Goal: Information Seeking & Learning: Learn about a topic

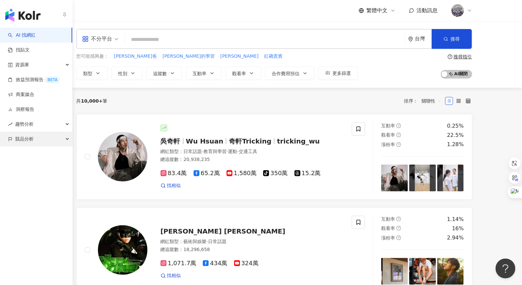
click at [33, 142] on span "競品分析" at bounding box center [24, 139] width 18 height 15
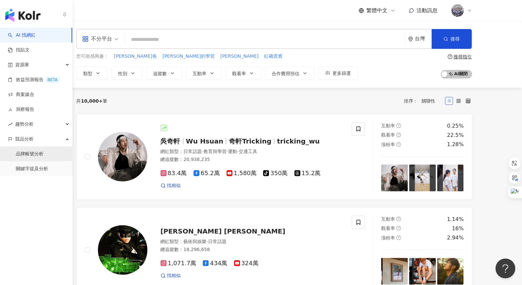
click at [30, 152] on link "品牌帳號分析" at bounding box center [30, 154] width 28 height 7
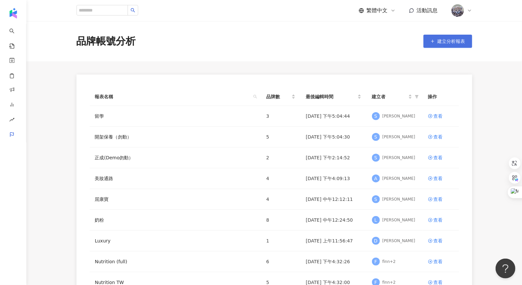
click at [380, 48] on button "建立分析報表" at bounding box center [448, 41] width 49 height 13
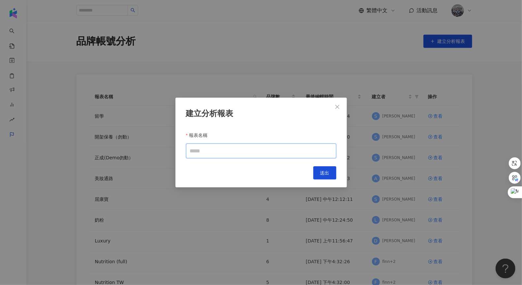
click at [233, 158] on input "報表名稱" at bounding box center [261, 151] width 150 height 15
type input "**"
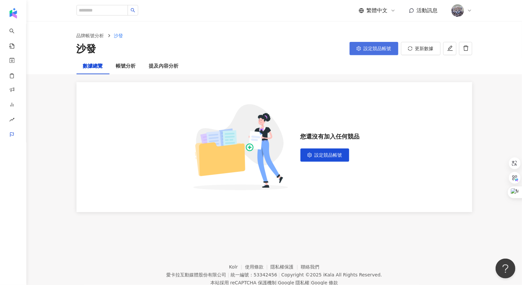
click at [371, 50] on span "設定競品帳號" at bounding box center [378, 48] width 28 height 5
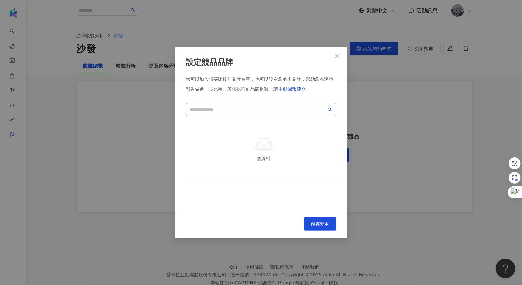
click at [222, 113] on span at bounding box center [261, 109] width 150 height 13
type input "*"
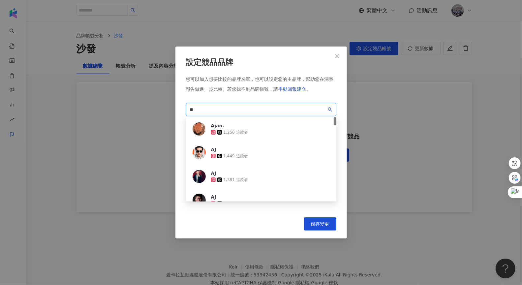
type input "***"
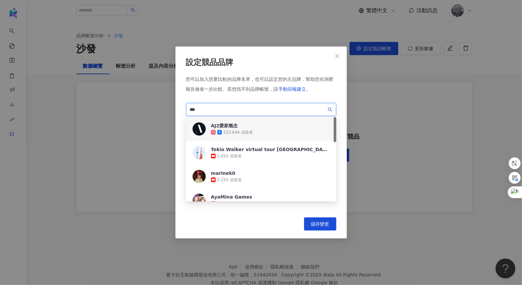
click at [238, 124] on div "AJ2愛家概念" at bounding box center [232, 125] width 42 height 7
drag, startPoint x: 206, startPoint y: 110, endPoint x: 161, endPoint y: 106, distance: 44.7
click at [161, 106] on div "設定競品品牌 您可以加入想要比較的品牌名單，也可以設定您的主品牌，幫助您在洞察報告做進一步比較。 若您找不到品牌帳號，請 手動回報建立 。 *** 44e7e…" at bounding box center [261, 142] width 522 height 285
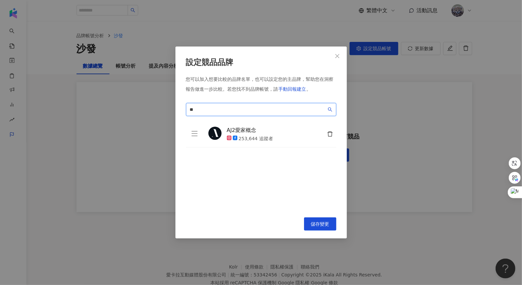
type input "*"
type input "****"
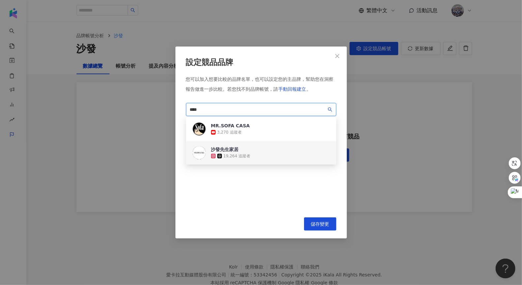
click at [241, 152] on div "沙發先生家居" at bounding box center [231, 149] width 40 height 7
drag, startPoint x: 235, startPoint y: 111, endPoint x: 188, endPoint y: 108, distance: 47.3
click at [188, 108] on span "****" at bounding box center [261, 109] width 150 height 13
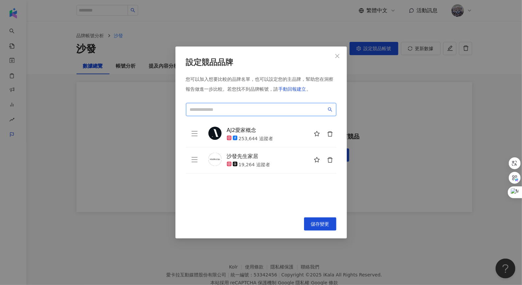
type input "*"
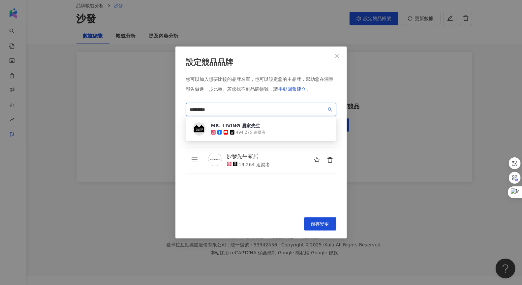
scroll to position [30, 0]
click at [262, 126] on div "MR. LIVING 居家先生" at bounding box center [238, 125] width 54 height 7
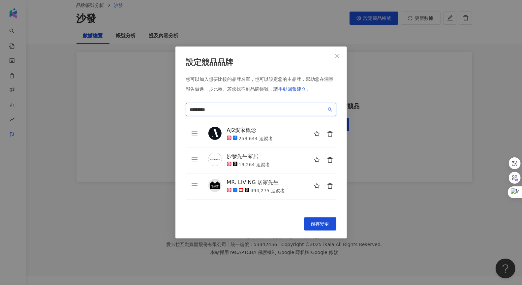
type input "*********"
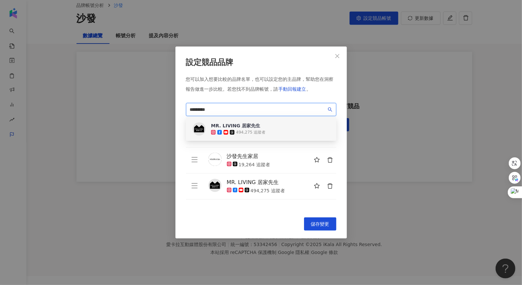
drag, startPoint x: 218, startPoint y: 108, endPoint x: 169, endPoint y: 106, distance: 49.9
click at [169, 106] on div "設定競品品牌 您可以加入想要比較的品牌名單，也可以設定您的主品牌，幫助您在洞察報告做進一步比較。 若您找不到品牌帳號，請 手動回報建立 。 *********…" at bounding box center [261, 142] width 522 height 285
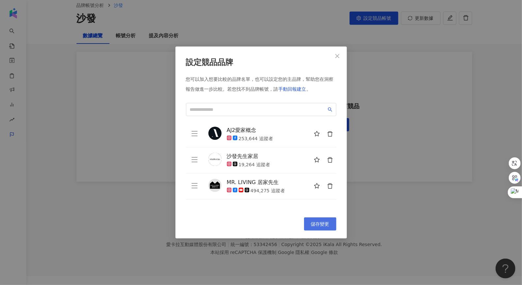
click at [314, 223] on span "儲存變更" at bounding box center [320, 223] width 18 height 5
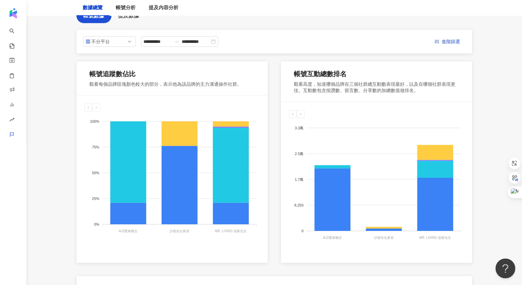
scroll to position [0, 0]
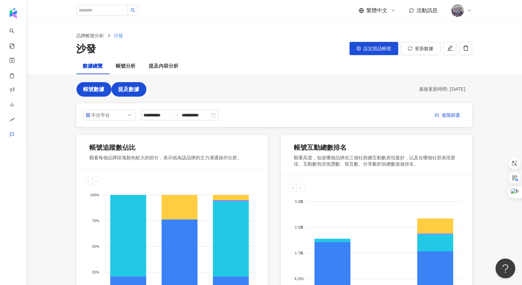
click at [131, 95] on button "提及數據" at bounding box center [129, 89] width 35 height 15
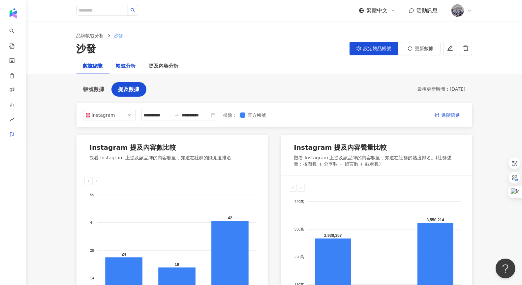
click at [127, 66] on div "帳號分析" at bounding box center [126, 66] width 20 height 8
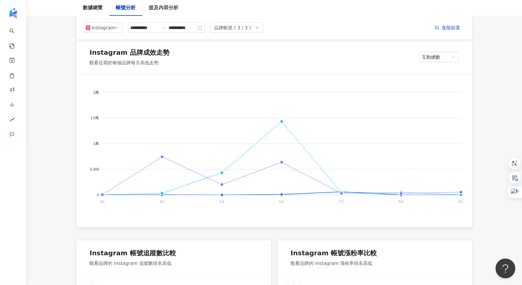
scroll to position [82, 0]
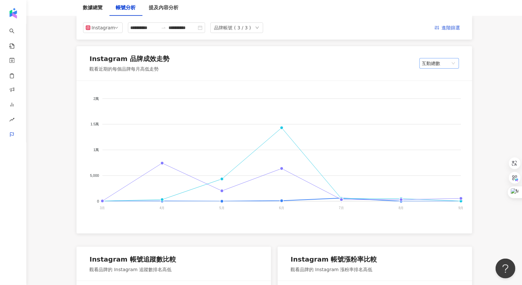
click at [380, 59] on span "互動總數" at bounding box center [439, 63] width 34 height 10
click at [380, 76] on div "內容數" at bounding box center [439, 76] width 29 height 7
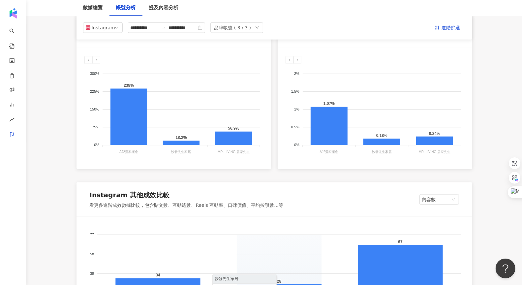
scroll to position [0, 0]
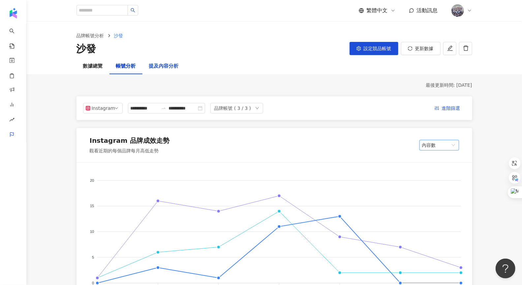
click at [170, 64] on div "提及內容分析" at bounding box center [164, 66] width 30 height 8
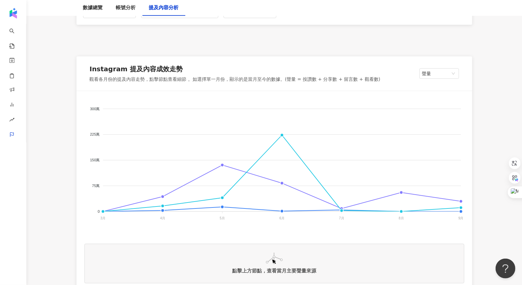
scroll to position [88, 0]
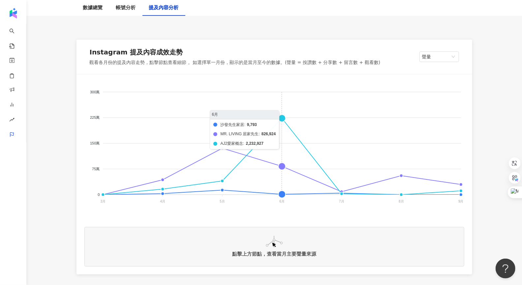
click at [281, 117] on foreignobject "沙發先生家居 MR. LIVING 居家先生 AJ2愛家概念" at bounding box center [274, 148] width 380 height 132
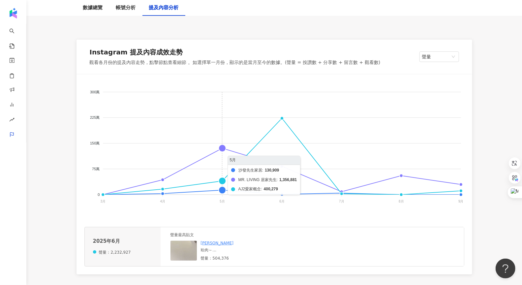
click at [225, 151] on foreignobject "沙發先生家居 MR. LIVING 居家先生 AJ2愛家概念" at bounding box center [274, 148] width 380 height 132
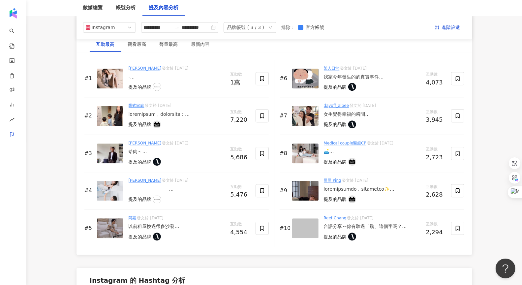
scroll to position [1016, 0]
click at [171, 47] on div "聲量最高" at bounding box center [169, 44] width 32 height 15
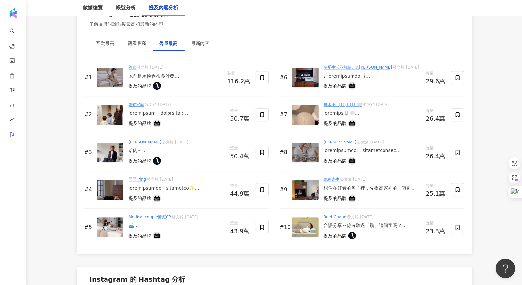
scroll to position [1017, 0]
click at [108, 81] on img at bounding box center [110, 78] width 26 height 20
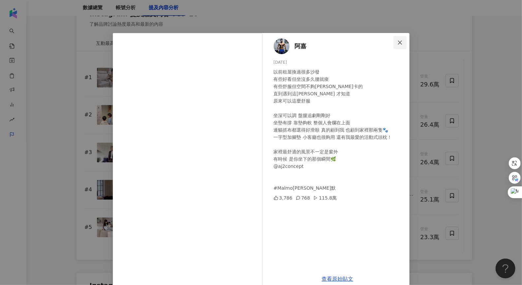
scroll to position [1, 0]
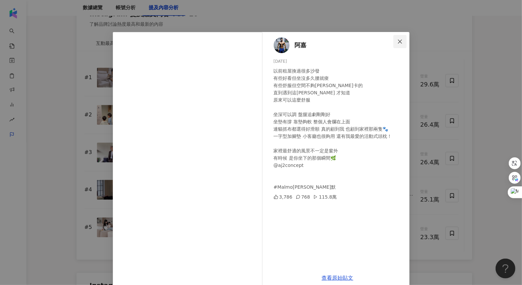
click at [380, 45] on button "Close" at bounding box center [400, 41] width 13 height 13
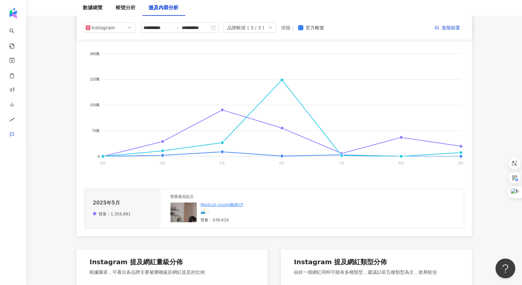
scroll to position [131, 0]
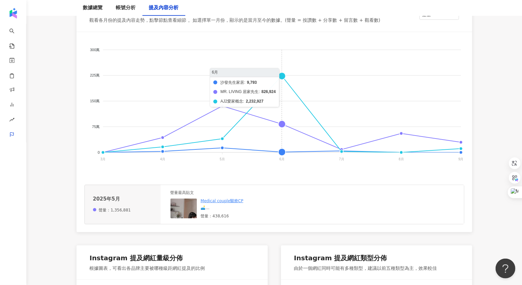
click at [283, 75] on foreignobject "沙發先生家居 MR. LIVING 居家先生 AJ2愛家概念" at bounding box center [274, 106] width 380 height 132
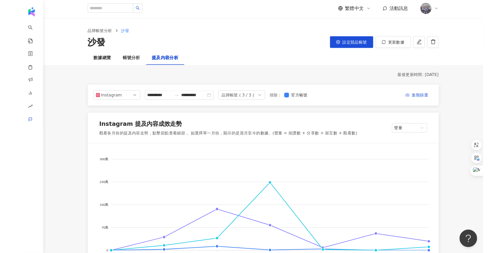
scroll to position [0, 0]
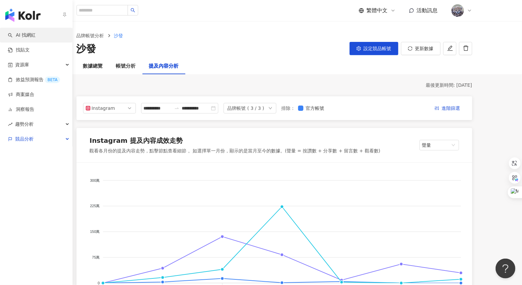
click at [32, 36] on link "AI 找網紅" at bounding box center [22, 35] width 28 height 7
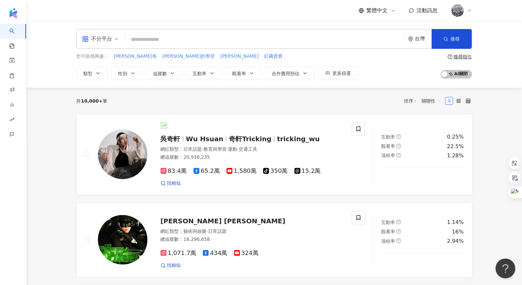
click at [299, 20] on div "繁體中文 活動訊息" at bounding box center [275, 10] width 396 height 21
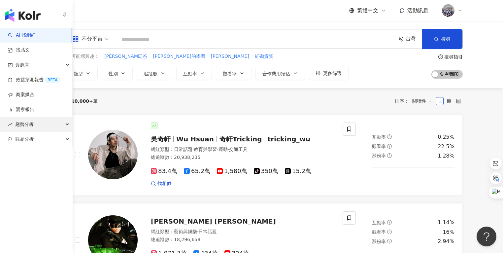
click at [32, 122] on span "趨勢分析" at bounding box center [24, 124] width 18 height 15
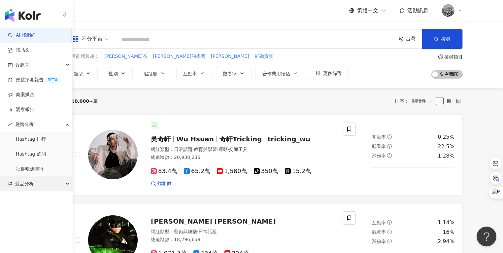
click at [36, 187] on div "競品分析" at bounding box center [36, 183] width 72 height 15
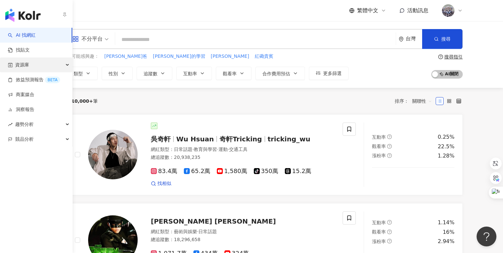
click at [38, 66] on div "資源庫" at bounding box center [36, 64] width 72 height 15
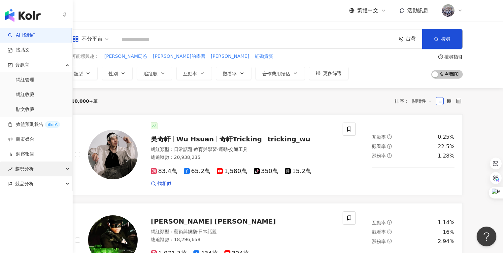
scroll to position [1, 0]
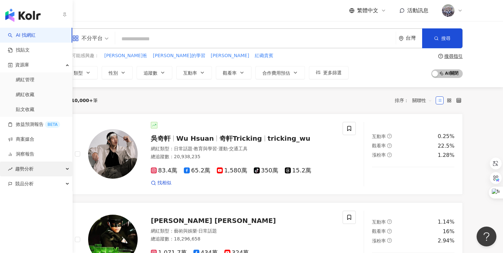
click at [27, 173] on span "趨勢分析" at bounding box center [24, 168] width 18 height 15
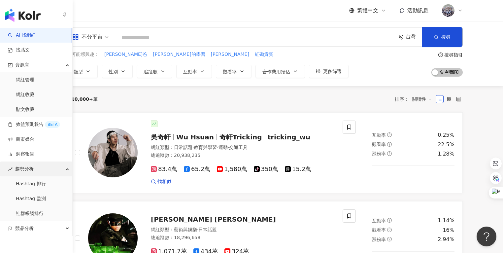
scroll to position [2, 0]
click at [46, 187] on link "Hashtag 排行" at bounding box center [31, 183] width 30 height 7
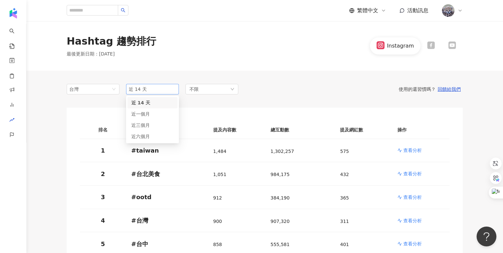
click at [158, 89] on span "近 14 天" at bounding box center [153, 89] width 48 height 10
click at [148, 128] on div "近三個月" at bounding box center [152, 124] width 42 height 7
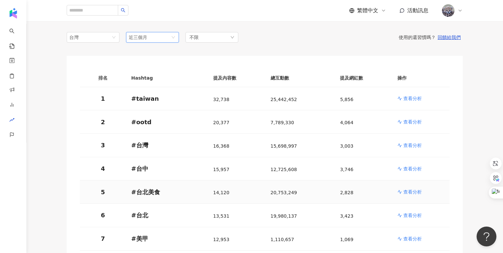
scroll to position [51, 0]
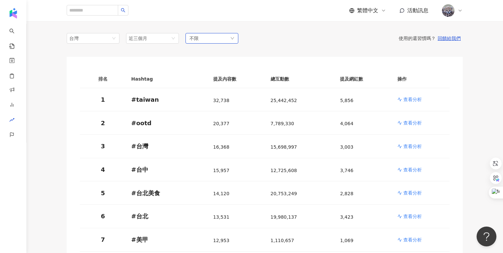
click at [215, 39] on div "不限" at bounding box center [211, 38] width 53 height 11
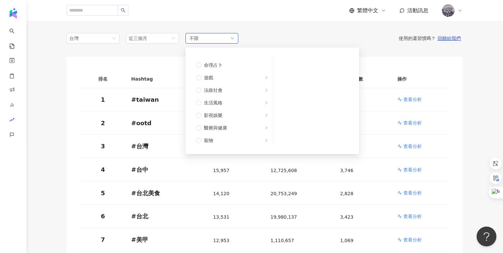
scroll to position [111, 0]
click at [228, 104] on span "生活風格" at bounding box center [234, 101] width 67 height 7
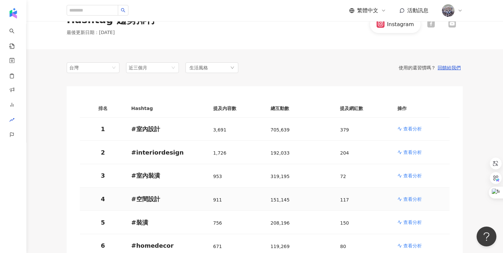
scroll to position [21, 0]
click at [380, 130] on p "查看分析" at bounding box center [412, 129] width 18 height 7
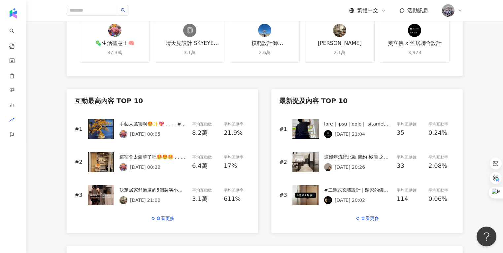
scroll to position [235, 0]
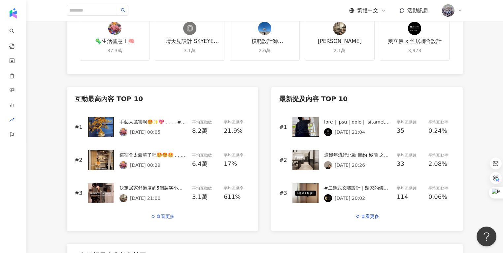
click at [170, 215] on div "查看更多" at bounding box center [165, 215] width 18 height 5
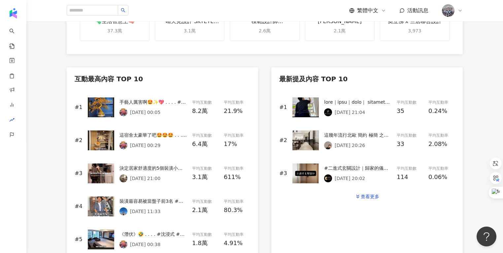
scroll to position [279, 0]
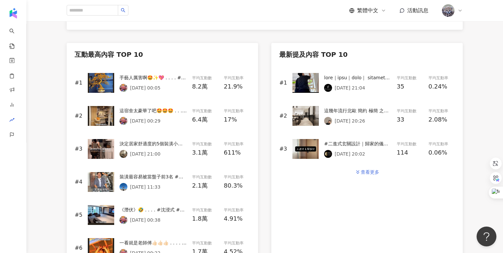
click at [368, 176] on button "查看更多" at bounding box center [367, 171] width 38 height 13
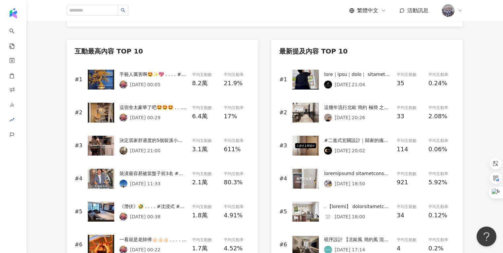
scroll to position [287, 0]
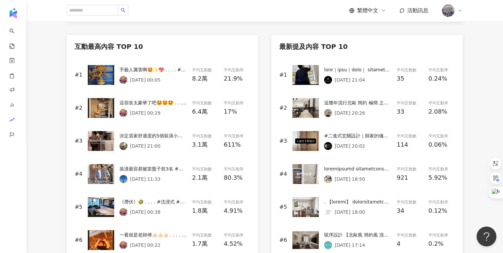
click at [103, 80] on img at bounding box center [101, 75] width 26 height 20
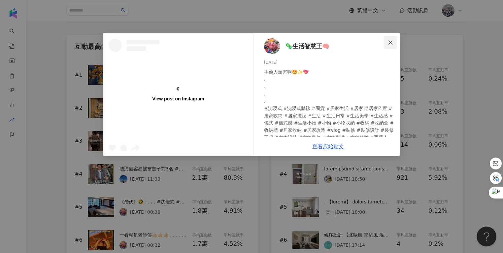
click at [380, 43] on icon "close" at bounding box center [390, 42] width 5 height 5
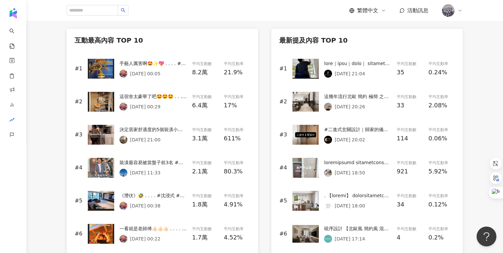
scroll to position [293, 0]
click at [309, 67] on img at bounding box center [305, 68] width 26 height 20
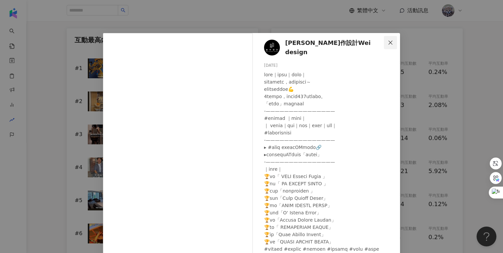
click at [380, 44] on span "Close" at bounding box center [390, 42] width 13 height 5
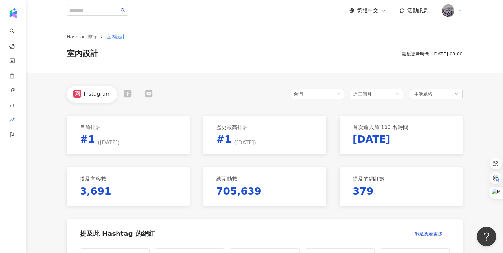
scroll to position [0, 0]
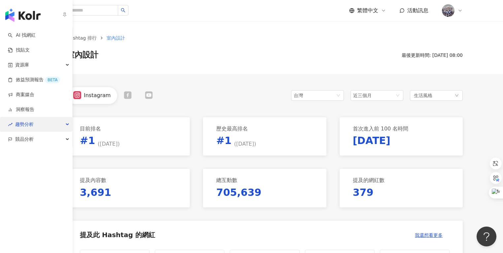
click at [38, 123] on div "趨勢分析" at bounding box center [36, 124] width 72 height 15
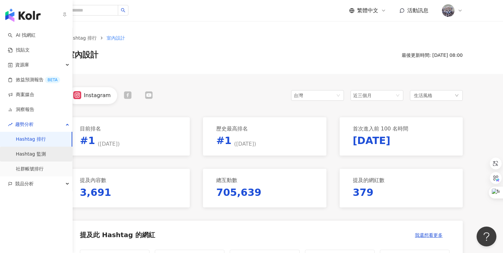
click at [27, 155] on link "Hashtag 監測" at bounding box center [31, 154] width 30 height 7
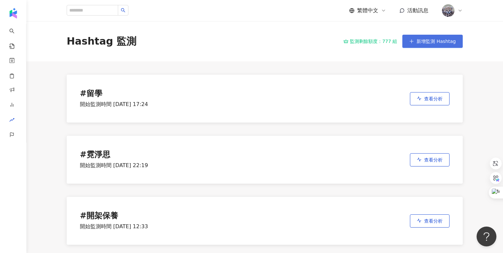
click at [380, 44] on span "新增監測 Hashtag" at bounding box center [435, 41] width 39 height 5
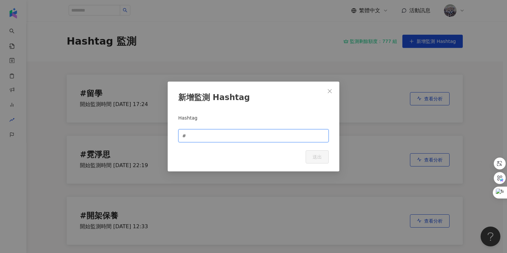
click at [211, 134] on input "text" at bounding box center [255, 135] width 137 height 7
type input "*"
type input "**"
click at [315, 156] on span "送出" at bounding box center [316, 156] width 9 height 5
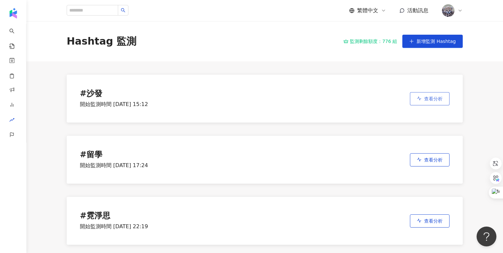
click at [380, 98] on span "查看分析" at bounding box center [433, 98] width 18 height 5
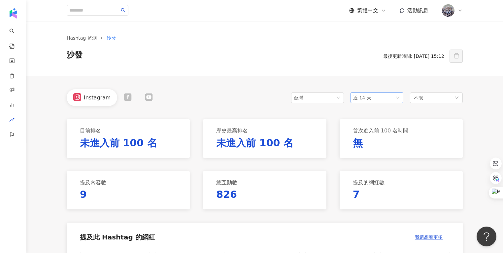
click at [354, 98] on span "近 14 天" at bounding box center [362, 97] width 18 height 5
click at [368, 133] on span "近三個月" at bounding box center [365, 133] width 18 height 5
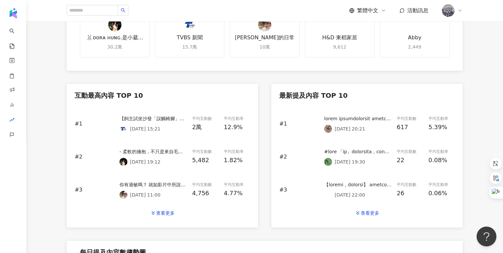
scroll to position [280, 0]
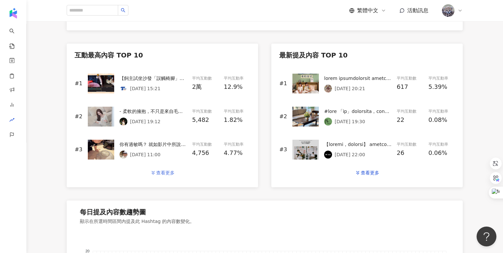
click at [162, 175] on button "查看更多" at bounding box center [162, 172] width 38 height 13
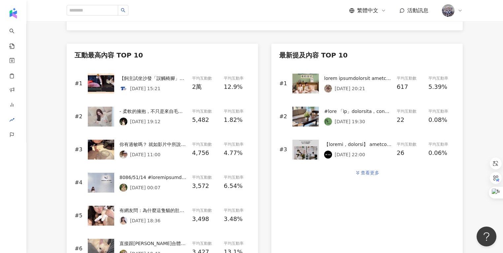
click at [348, 170] on button "查看更多" at bounding box center [367, 172] width 38 height 13
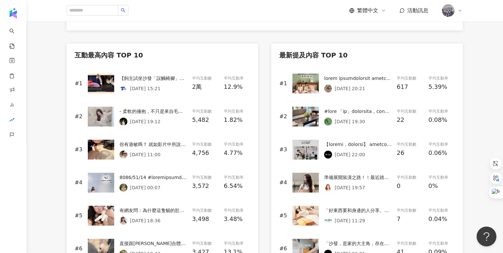
click at [317, 89] on img at bounding box center [305, 84] width 26 height 20
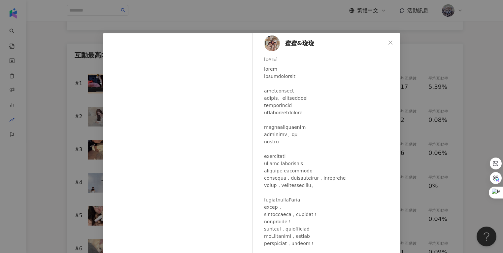
scroll to position [8, 0]
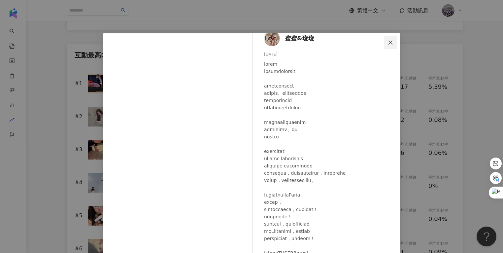
click at [380, 42] on icon "close" at bounding box center [390, 42] width 5 height 5
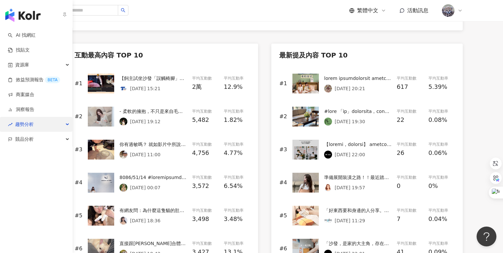
click at [29, 121] on span "趨勢分析" at bounding box center [24, 124] width 18 height 15
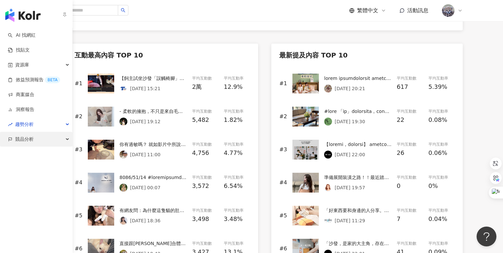
click at [38, 137] on div "競品分析" at bounding box center [36, 139] width 72 height 15
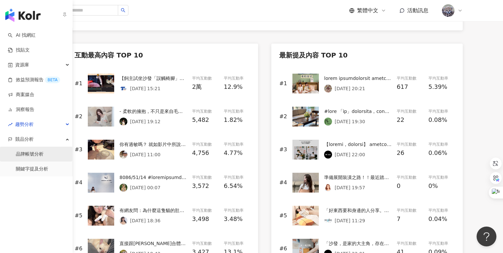
click at [32, 156] on link "品牌帳號分析" at bounding box center [30, 154] width 28 height 7
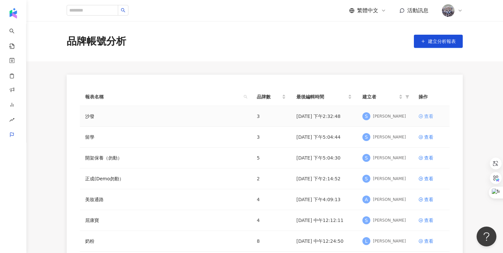
click at [380, 117] on div "查看" at bounding box center [428, 116] width 9 height 7
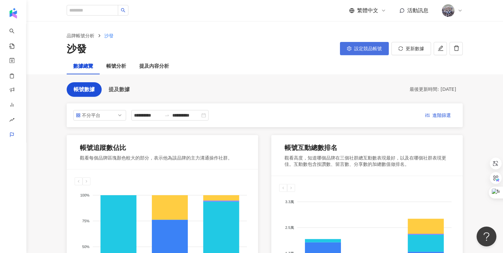
click at [357, 47] on span "設定競品帳號" at bounding box center [368, 48] width 28 height 5
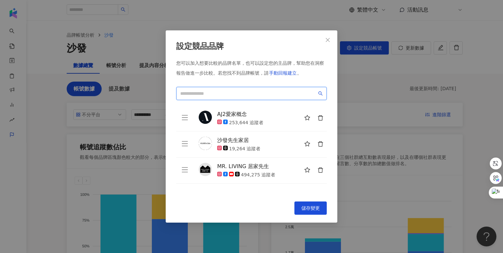
scroll to position [1, 0]
click at [241, 93] on input "search" at bounding box center [248, 93] width 137 height 7
type input "*"
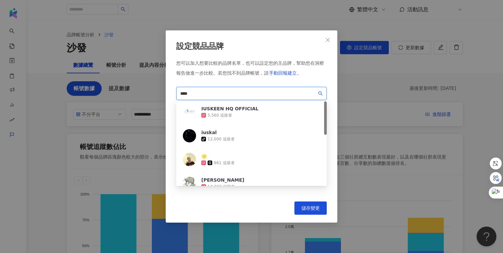
scroll to position [0, 0]
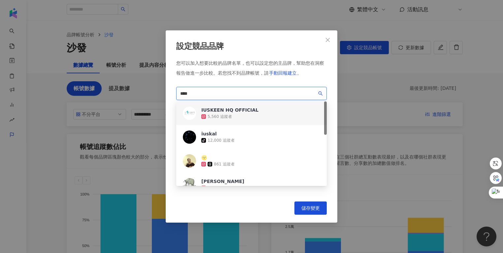
click at [207, 94] on input "****" at bounding box center [248, 93] width 137 height 7
drag, startPoint x: 223, startPoint y: 92, endPoint x: 181, endPoint y: 91, distance: 41.9
click at [181, 91] on input "****" at bounding box center [248, 93] width 137 height 7
click at [216, 92] on input "****" at bounding box center [248, 93] width 137 height 7
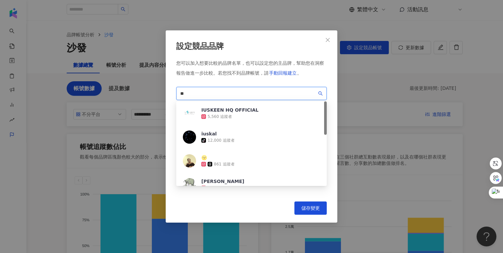
type input "*"
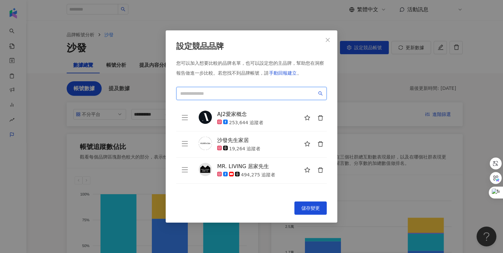
click at [284, 92] on input "search" at bounding box center [248, 93] width 137 height 7
drag, startPoint x: 212, startPoint y: 94, endPoint x: 174, endPoint y: 93, distance: 38.3
click at [174, 93] on div "設定競品品牌 您可以加入想要比較的品牌名單，也可以設定您的主品牌，幫助您在洞察報告做進一步比較。 若您找不到品牌帳號，請 手動回報建立 。 iusestore…" at bounding box center [252, 126] width 172 height 192
click at [214, 93] on input "*********" at bounding box center [248, 93] width 137 height 7
type input "**********"
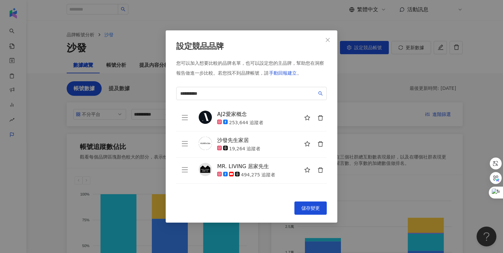
click at [254, 85] on div "**********" at bounding box center [251, 127] width 150 height 134
click at [275, 72] on span "手動回報建立" at bounding box center [283, 72] width 28 height 5
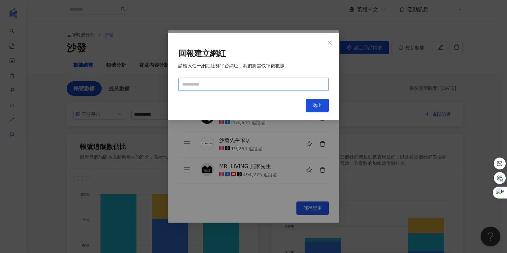
click at [238, 86] on input "text" at bounding box center [253, 84] width 150 height 13
paste input "**********"
type input "**********"
click at [318, 103] on span "送出" at bounding box center [316, 105] width 9 height 5
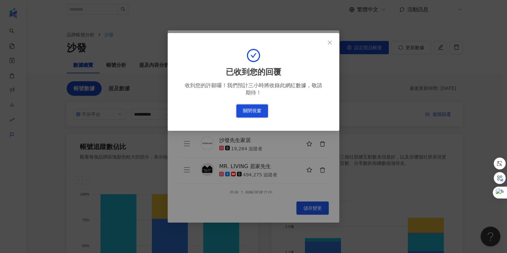
click at [263, 114] on button "關閉視窗" at bounding box center [252, 110] width 32 height 13
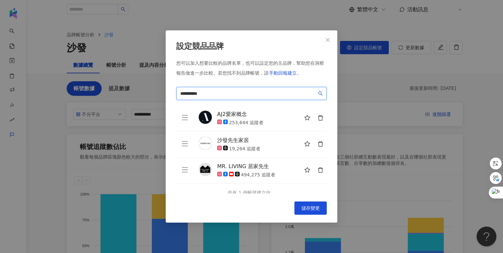
drag, startPoint x: 219, startPoint y: 93, endPoint x: 172, endPoint y: 93, distance: 47.5
click at [172, 93] on div "**********" at bounding box center [252, 126] width 172 height 192
click at [309, 206] on span "儲存變更" at bounding box center [310, 207] width 18 height 5
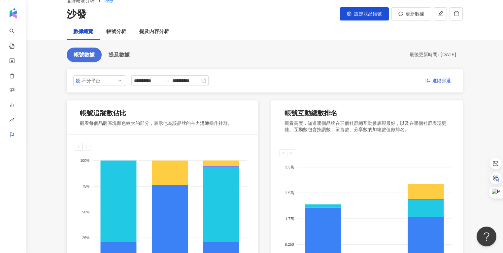
scroll to position [36, 0]
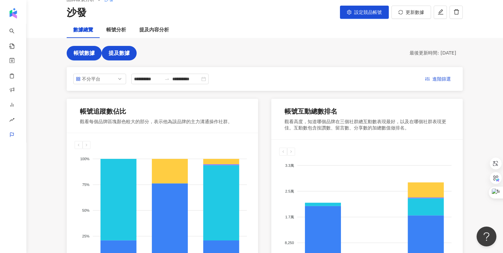
click at [124, 56] on button "提及數據" at bounding box center [119, 53] width 35 height 15
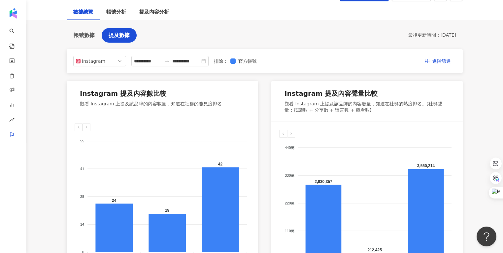
scroll to position [53, 0]
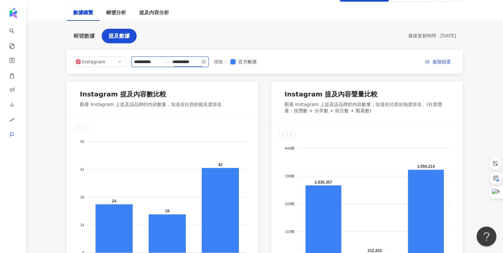
click at [181, 62] on input "**********" at bounding box center [186, 61] width 28 height 7
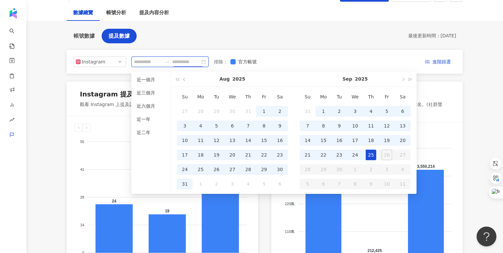
type input "**********"
click at [256, 33] on div "**********" at bounding box center [265, 238] width 396 height 419
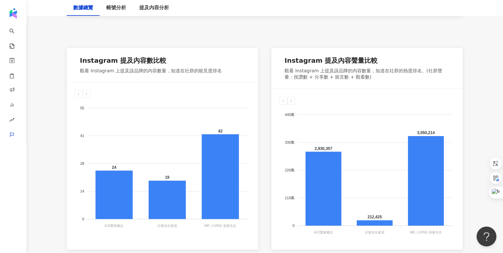
scroll to position [86, 0]
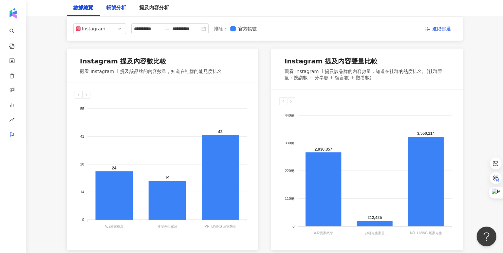
click at [117, 11] on div "帳號分析" at bounding box center [116, 8] width 20 height 8
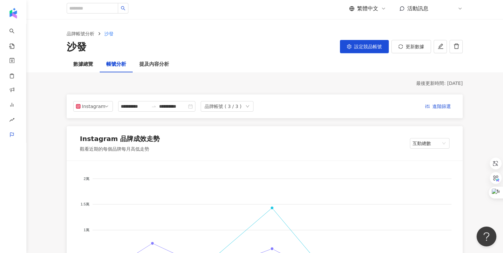
scroll to position [81, 0]
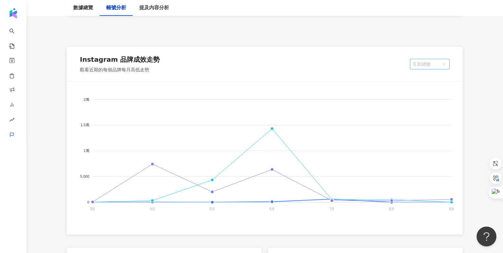
click at [380, 63] on span "互動總數" at bounding box center [429, 64] width 34 height 10
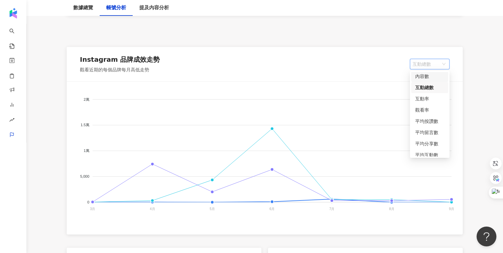
click at [380, 80] on div "內容數" at bounding box center [429, 76] width 29 height 7
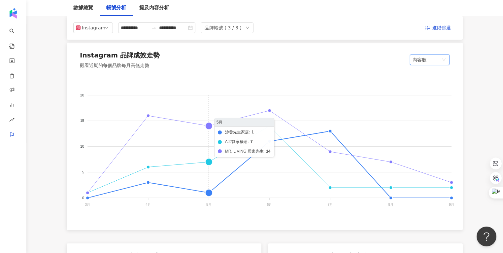
scroll to position [65, 0]
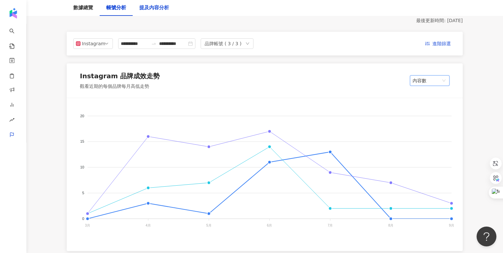
click at [155, 11] on div "提及內容分析" at bounding box center [154, 8] width 30 height 8
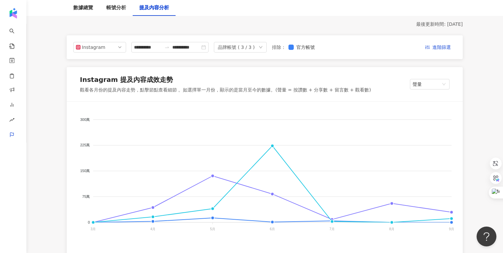
scroll to position [106, 0]
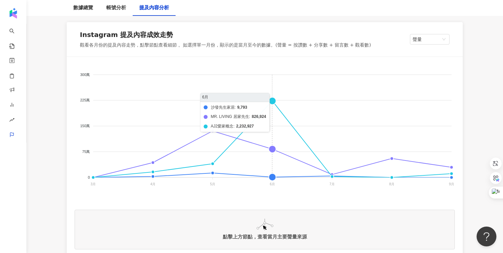
click at [272, 101] on foreignobject "沙發先生家居 MR. LIVING 居家先生 AJ2愛家概念" at bounding box center [265, 131] width 380 height 132
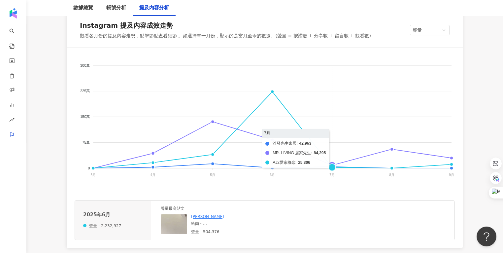
scroll to position [125, 0]
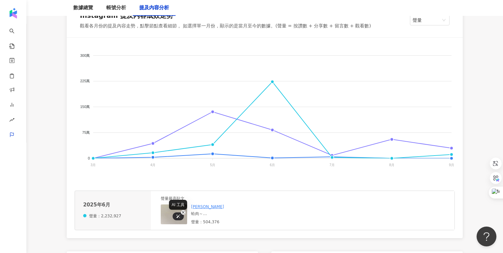
click at [175, 212] on div at bounding box center [178, 216] width 11 height 8
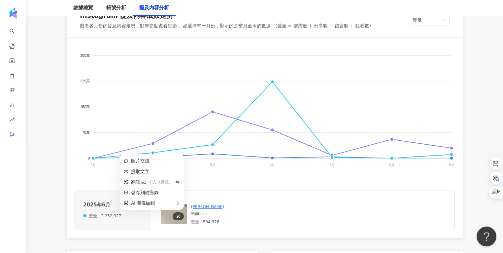
click at [165, 216] on img at bounding box center [194, 237] width 66 height 66
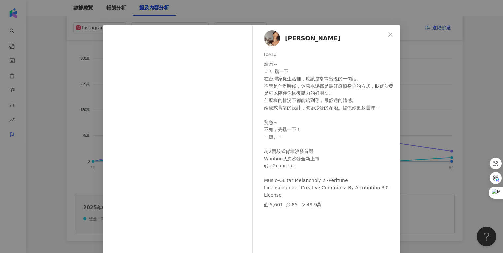
scroll to position [43, 0]
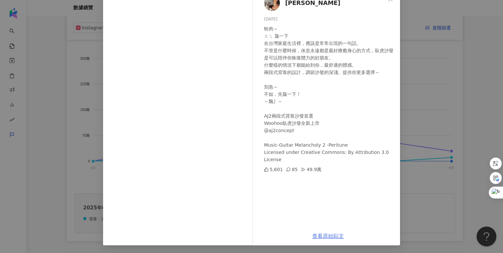
click at [317, 234] on link "查看原始貼文" at bounding box center [328, 236] width 32 height 6
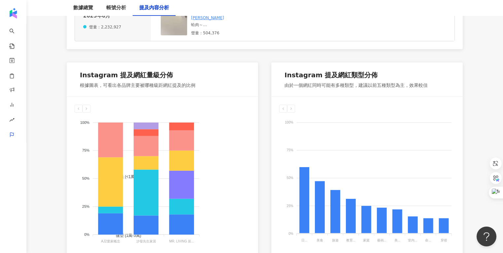
scroll to position [342, 0]
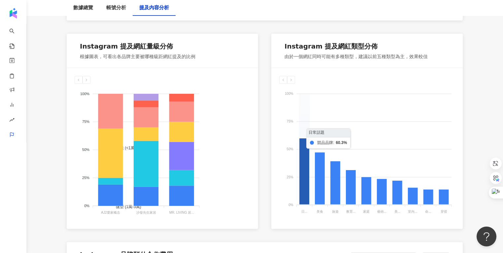
click at [305, 195] on icon at bounding box center [304, 171] width 10 height 66
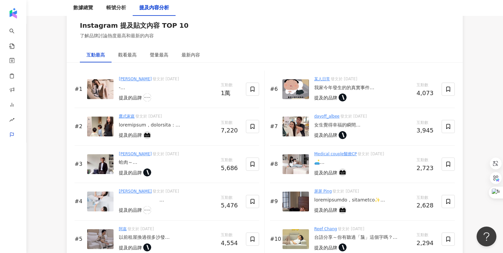
scroll to position [1007, 0]
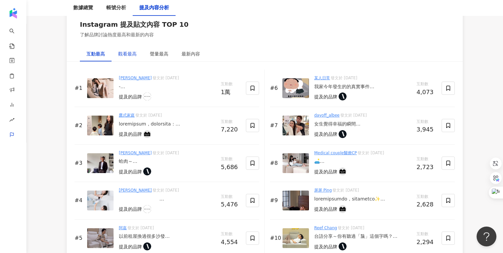
click at [133, 53] on div "觀看最高" at bounding box center [127, 53] width 18 height 7
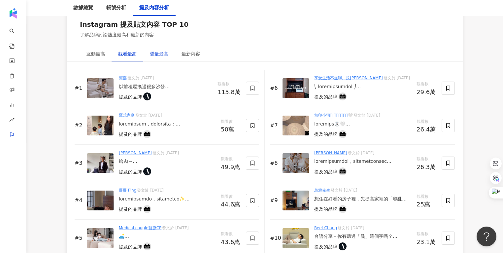
click at [159, 55] on div "聲量最高" at bounding box center [159, 53] width 18 height 7
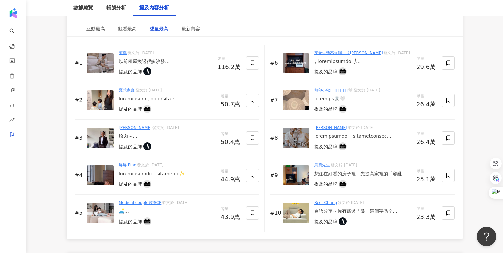
scroll to position [1032, 0]
click at [102, 61] on img at bounding box center [100, 63] width 26 height 20
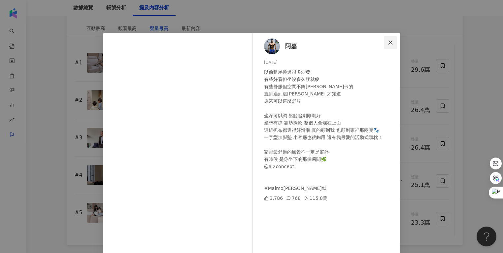
click at [380, 45] on button "Close" at bounding box center [390, 42] width 13 height 13
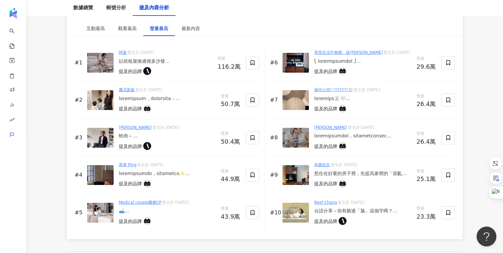
click at [92, 101] on img at bounding box center [100, 100] width 26 height 20
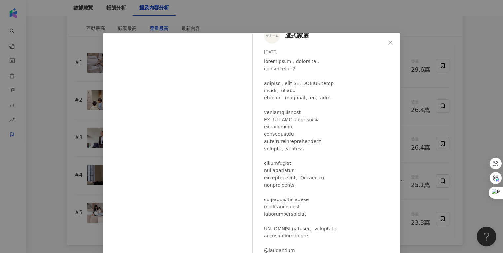
scroll to position [34, 0]
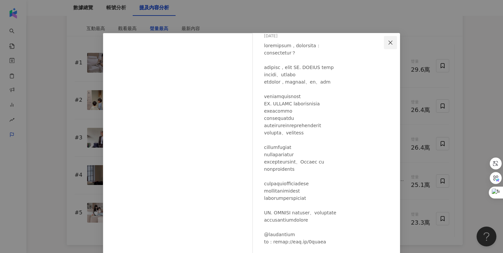
click at [380, 45] on icon "close" at bounding box center [390, 42] width 5 height 5
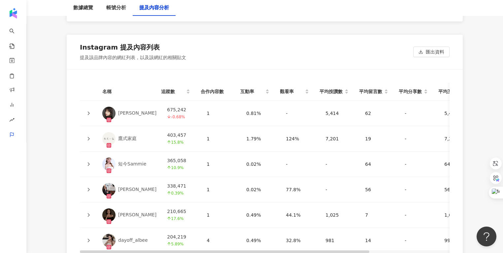
scroll to position [1461, 0]
click at [380, 49] on button "匯出資料" at bounding box center [431, 51] width 36 height 11
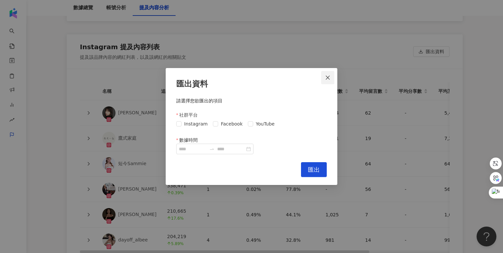
click at [327, 79] on icon "close" at bounding box center [328, 77] width 4 height 4
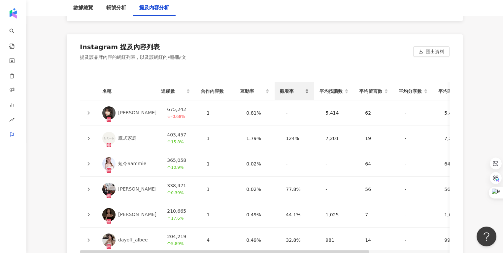
click at [292, 93] on div "觀看率" at bounding box center [294, 90] width 29 height 7
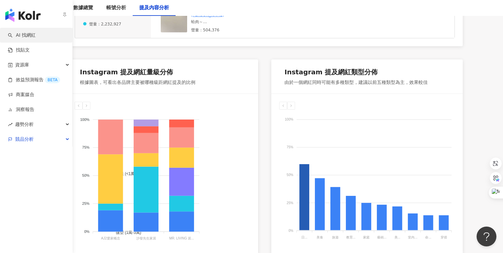
scroll to position [318, 0]
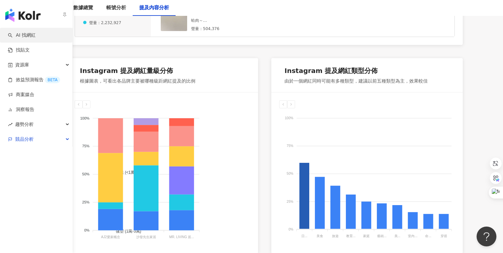
click at [26, 39] on link "AI 找網紅" at bounding box center [22, 35] width 28 height 7
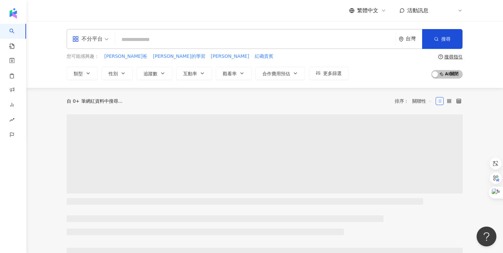
click at [175, 43] on input "search" at bounding box center [255, 39] width 275 height 13
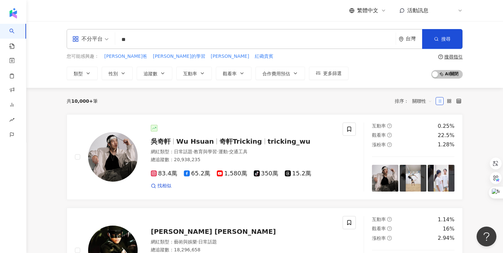
type input "*"
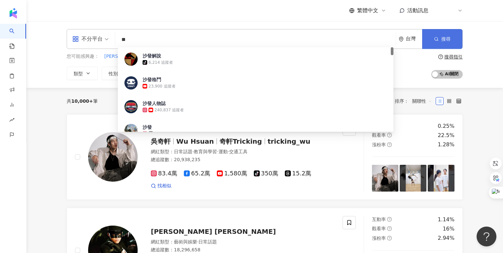
type input "**"
click at [380, 40] on circle "button" at bounding box center [436, 38] width 3 height 3
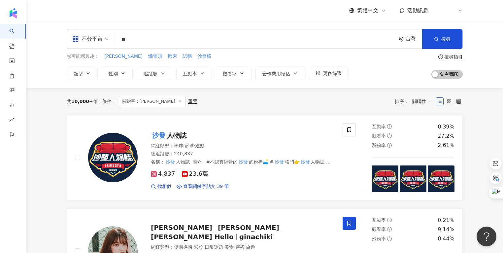
click at [95, 37] on div "不分平台" at bounding box center [87, 39] width 30 height 11
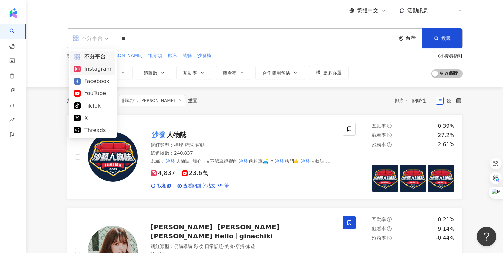
scroll to position [1, 0]
click at [90, 71] on div "Instagram" at bounding box center [92, 68] width 37 height 8
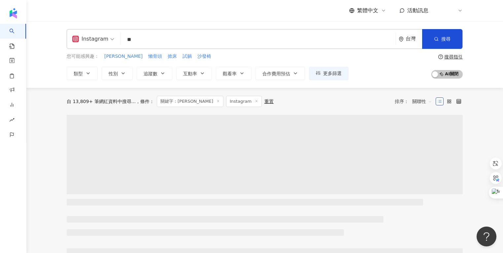
click at [159, 44] on input "**" at bounding box center [258, 39] width 270 height 13
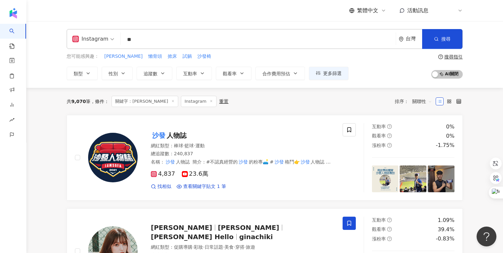
click at [166, 20] on div "繁體中文 活動訊息 E" at bounding box center [265, 10] width 396 height 21
click at [165, 75] on icon "button" at bounding box center [162, 73] width 5 height 5
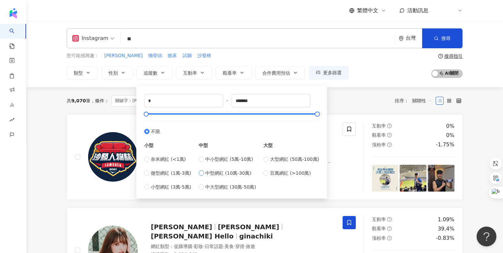
scroll to position [1, 0]
type input "******"
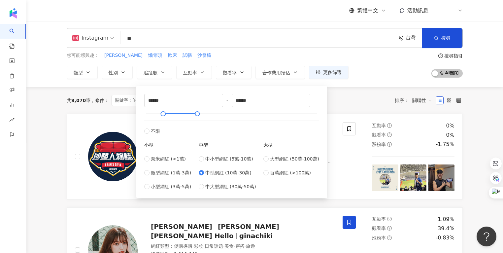
click at [352, 101] on div "共 9,070 筆 條件 ： 關鍵字：沙發 Instagram 重置 排序： 關聯性" at bounding box center [265, 100] width 396 height 11
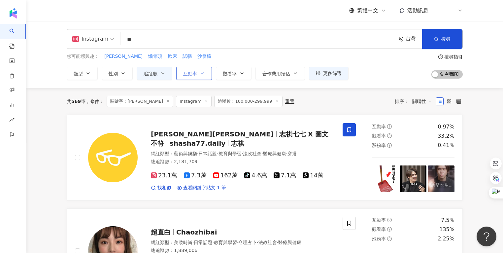
click at [203, 75] on icon "button" at bounding box center [202, 73] width 5 height 5
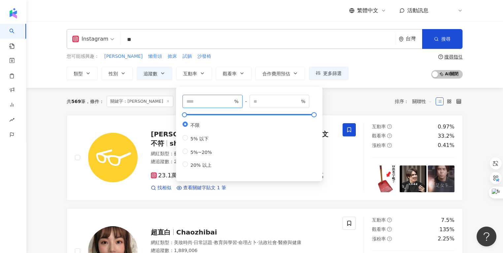
click at [196, 102] on input "number" at bounding box center [209, 101] width 46 height 7
type input "*"
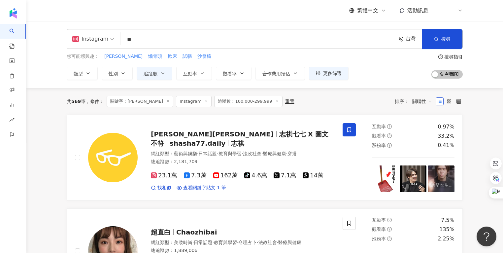
click at [350, 98] on div "共 569 筆 條件 ： 關鍵字：[PERSON_NAME] Instagram 追蹤數：100,000-299,999 重置 排序： 關聯性" at bounding box center [265, 101] width 396 height 11
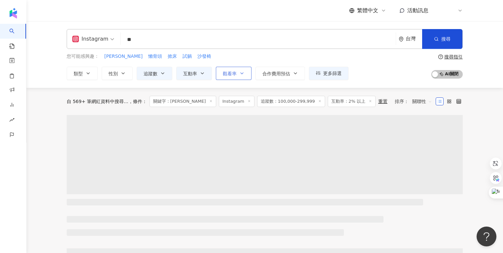
click at [225, 73] on span "觀看率" at bounding box center [230, 73] width 14 height 5
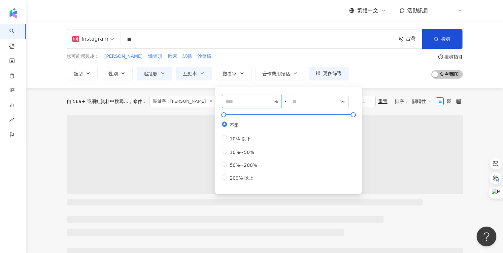
click at [245, 103] on input "number" at bounding box center [249, 101] width 46 height 7
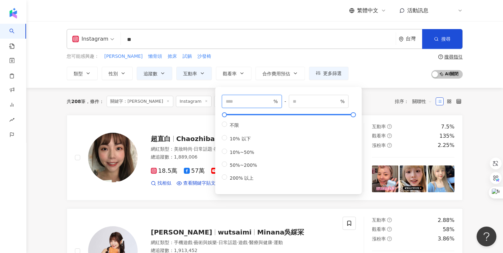
type input "**"
click at [379, 97] on div "共 208 筆 條件 ： 關鍵字：沙發 Instagram 追蹤數：100,000-299,999 互動率：2% 以上 重置 排序： 關聯性" at bounding box center [265, 101] width 396 height 11
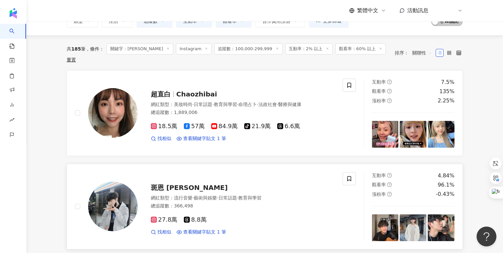
scroll to position [55, 0]
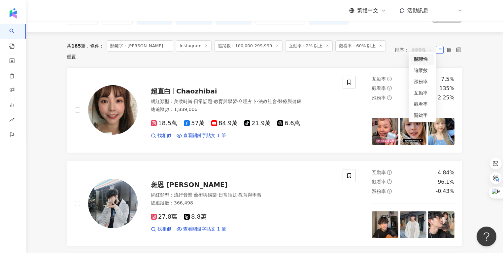
click at [380, 47] on span "關聯性" at bounding box center [422, 50] width 20 height 11
click at [380, 117] on div "關鍵字" at bounding box center [422, 115] width 16 height 7
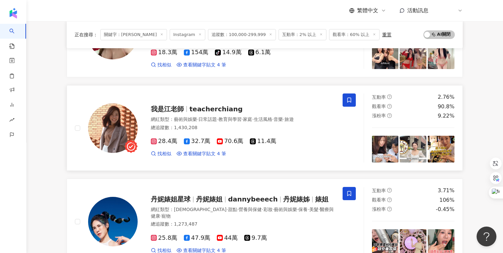
scroll to position [785, 0]
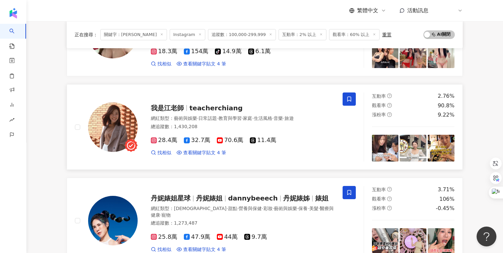
click at [185, 104] on span "我是江老師" at bounding box center [170, 108] width 39 height 8
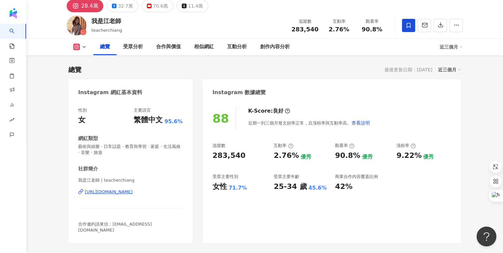
scroll to position [65, 0]
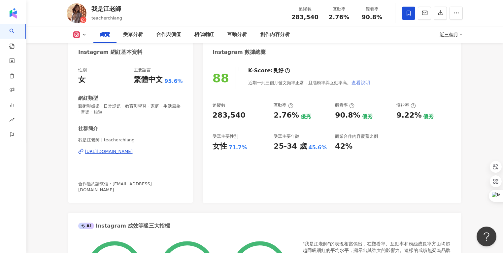
click at [356, 82] on span "查看說明" at bounding box center [360, 82] width 18 height 5
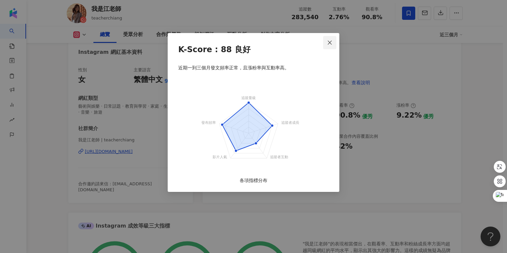
click at [326, 42] on span "Close" at bounding box center [329, 42] width 13 height 5
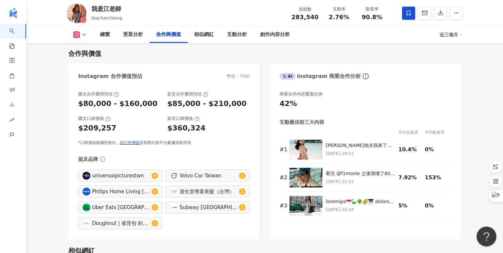
scroll to position [897, 0]
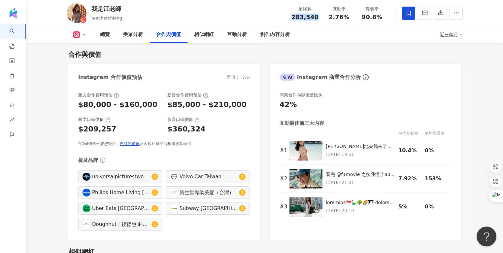
drag, startPoint x: 295, startPoint y: 18, endPoint x: 318, endPoint y: 19, distance: 23.4
click at [318, 19] on div "追蹤數 283,540" at bounding box center [304, 13] width 35 height 14
click at [143, 85] on div "圖文合作費用預估 $80,000 - $160,000 影音合作費用預估 $85,000 - $210,000 圖文口碑價值 $209,257 影音口碑價值 …" at bounding box center [163, 162] width 191 height 155
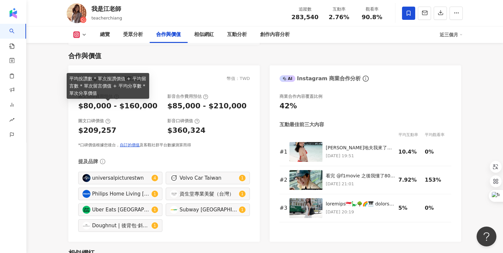
scroll to position [895, 0]
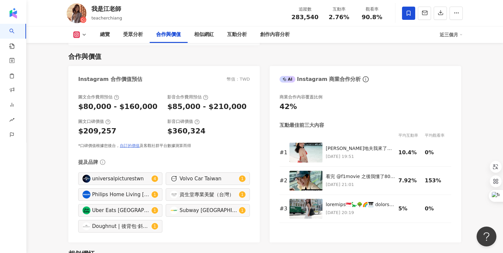
click at [130, 143] on link "自訂的價值" at bounding box center [130, 145] width 20 height 5
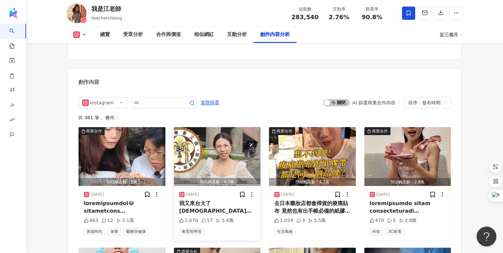
scroll to position [2041, 0]
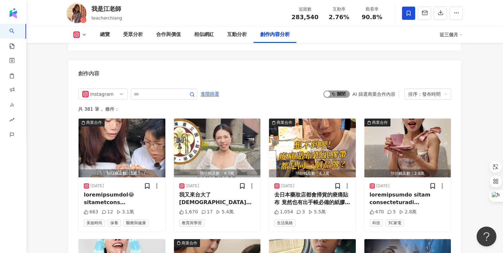
click at [332, 90] on span "啟動 關閉" at bounding box center [336, 93] width 26 height 7
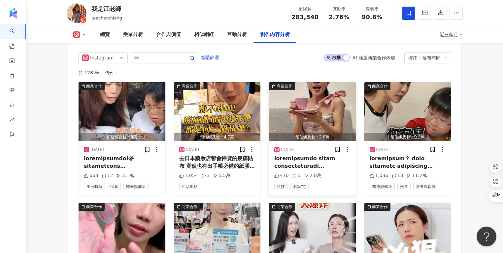
scroll to position [2006, 0]
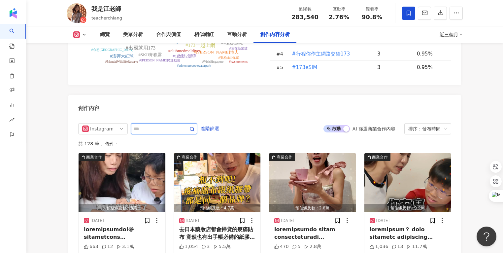
click at [171, 125] on input "text" at bounding box center [157, 129] width 46 height 8
type input "*"
type input "**"
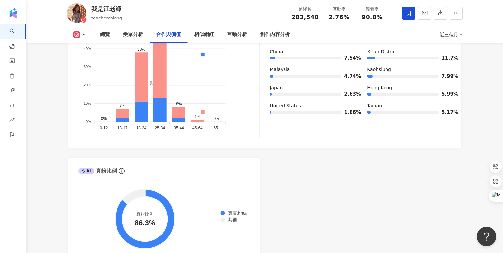
scroll to position [628, 0]
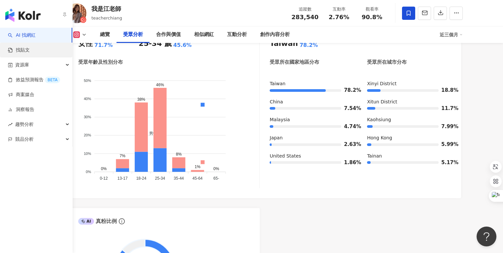
click at [30, 49] on link "找貼文" at bounding box center [19, 50] width 22 height 7
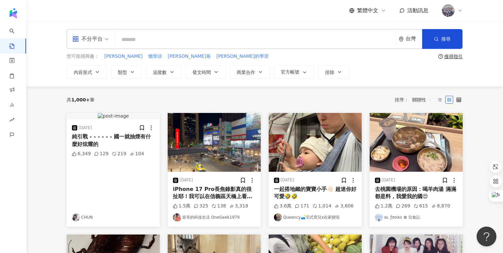
click at [157, 41] on input "search" at bounding box center [255, 39] width 275 height 14
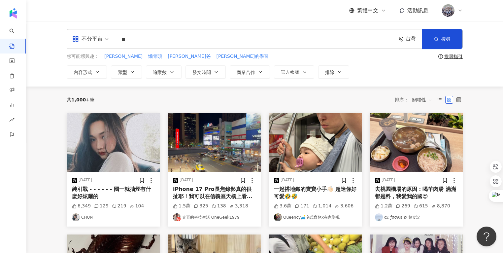
type input "**"
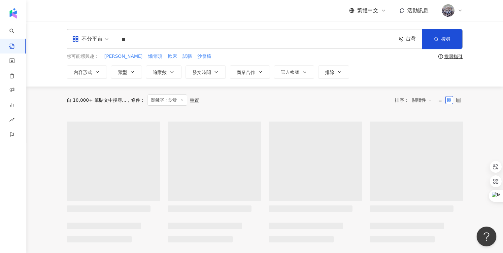
click at [82, 42] on div "不分平台" at bounding box center [87, 39] width 30 height 11
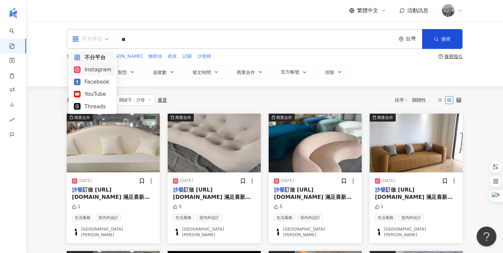
click at [83, 69] on div "Instagram" at bounding box center [92, 69] width 37 height 8
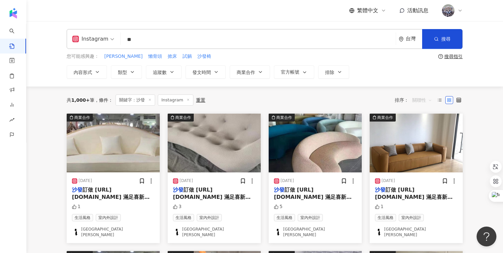
click at [420, 101] on span "關聯性" at bounding box center [422, 100] width 20 height 11
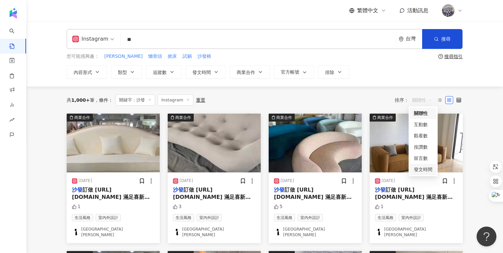
click at [428, 168] on div "發文時間" at bounding box center [423, 169] width 18 height 7
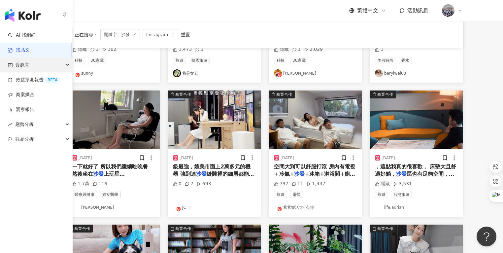
scroll to position [157, 0]
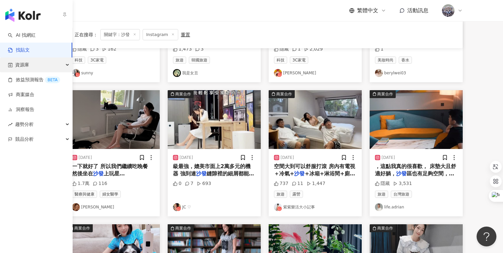
click at [38, 68] on div "資源庫" at bounding box center [36, 64] width 72 height 15
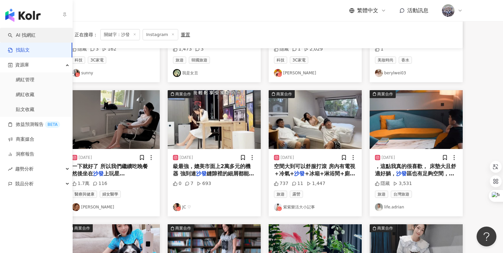
click at [30, 36] on link "AI 找網紅" at bounding box center [22, 35] width 28 height 7
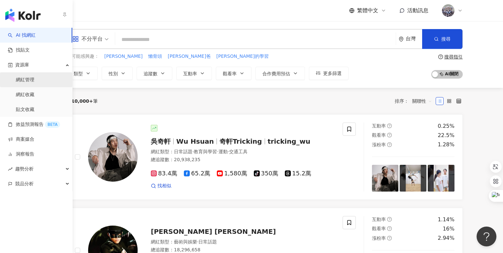
click at [34, 83] on link "網紅管理" at bounding box center [25, 80] width 18 height 7
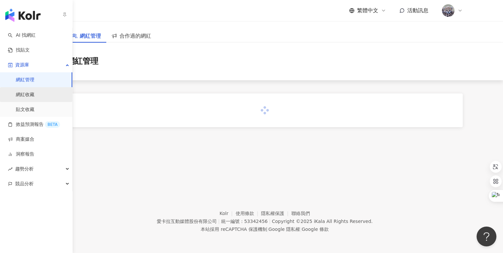
click at [27, 96] on link "網紅收藏" at bounding box center [25, 94] width 18 height 7
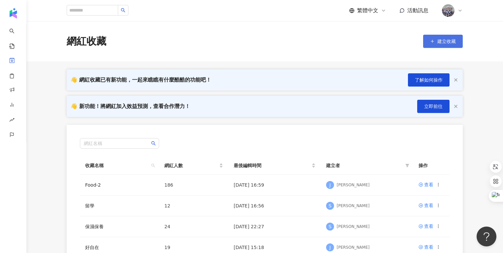
click at [442, 43] on span "建立收藏" at bounding box center [446, 41] width 18 height 5
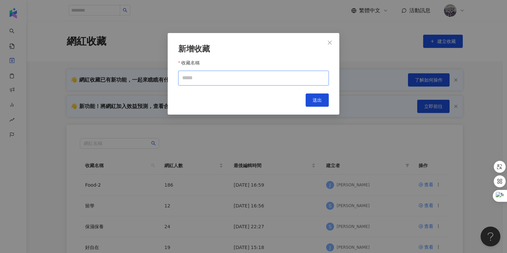
click at [207, 75] on input "收藏名稱" at bounding box center [253, 78] width 150 height 15
click at [325, 44] on span "Close" at bounding box center [329, 42] width 13 height 5
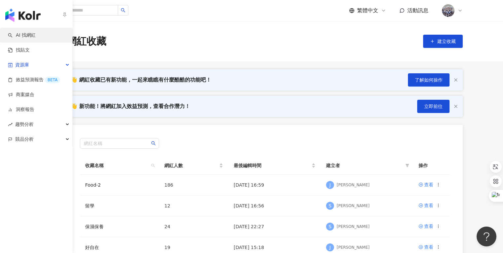
click at [19, 37] on link "AI 找網紅" at bounding box center [22, 35] width 28 height 7
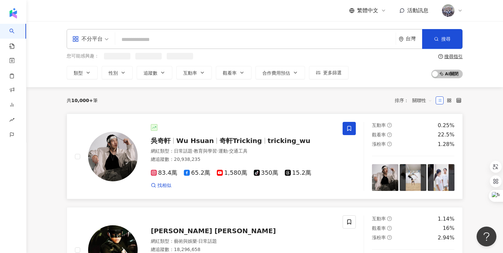
click at [352, 131] on span at bounding box center [348, 128] width 13 height 13
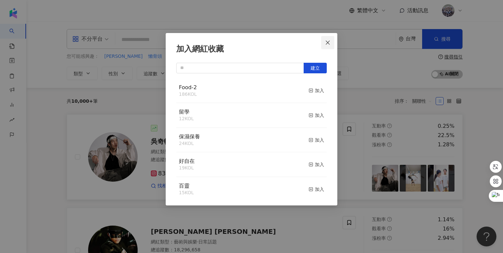
click at [329, 42] on icon "close" at bounding box center [327, 42] width 5 height 5
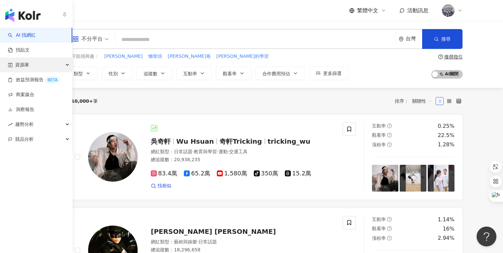
click at [34, 65] on div "資源庫" at bounding box center [36, 64] width 72 height 15
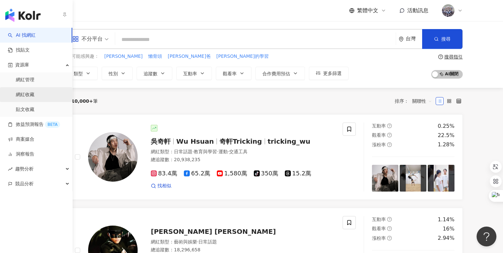
click at [32, 91] on link "網紅收藏" at bounding box center [25, 94] width 18 height 7
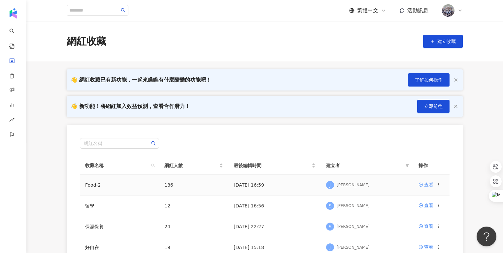
click at [423, 184] on link "查看" at bounding box center [425, 184] width 15 height 7
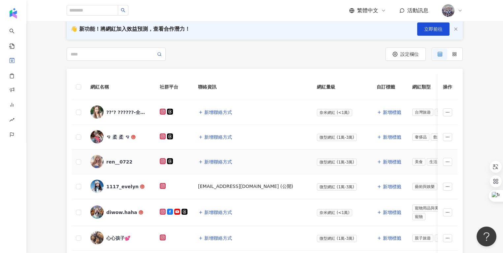
scroll to position [70, 0]
click at [224, 112] on span "新增聯絡方式" at bounding box center [218, 112] width 28 height 5
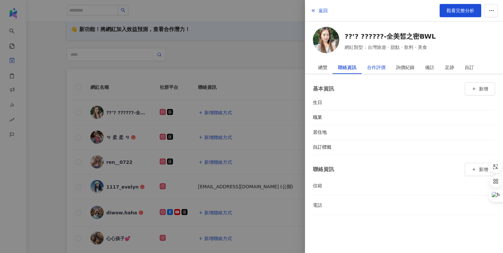
click at [379, 68] on div "合作評價" at bounding box center [376, 67] width 18 height 13
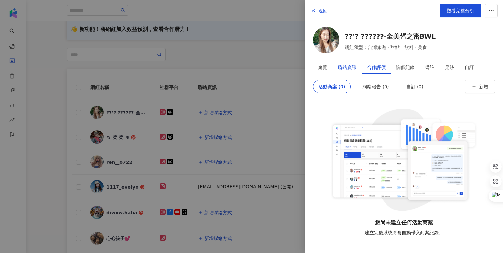
click at [346, 68] on div "聯絡資訊" at bounding box center [347, 67] width 18 height 13
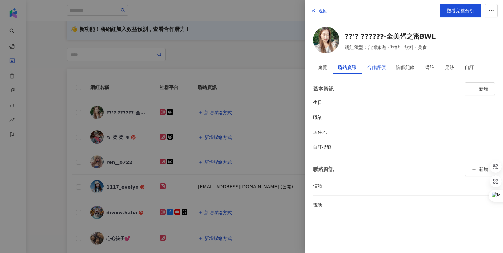
click at [384, 72] on div "合作評價" at bounding box center [376, 67] width 18 height 13
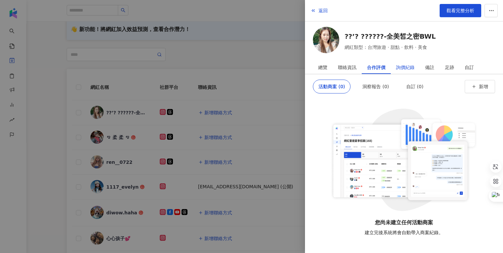
click at [405, 68] on div "詢價紀錄" at bounding box center [405, 67] width 18 height 13
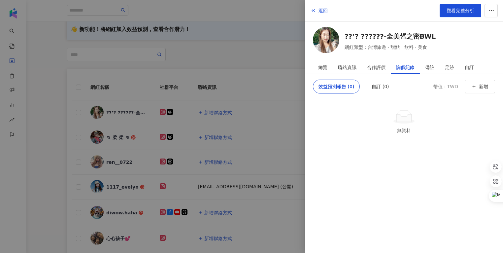
click at [419, 68] on div "詢價紀錄" at bounding box center [405, 67] width 29 height 13
click at [425, 68] on div "備註" at bounding box center [429, 67] width 9 height 13
click at [323, 68] on div "總覽" at bounding box center [322, 67] width 9 height 13
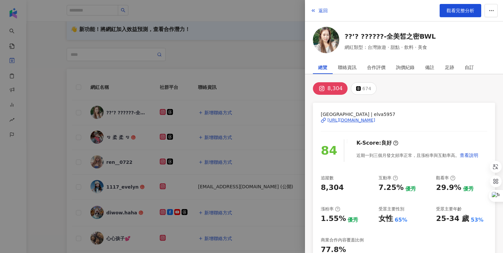
click at [263, 62] on div at bounding box center [251, 126] width 503 height 253
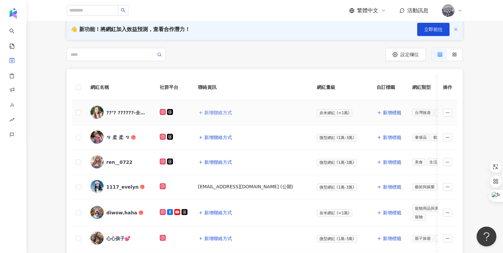
click at [212, 110] on span "新增聯絡方式" at bounding box center [218, 112] width 28 height 5
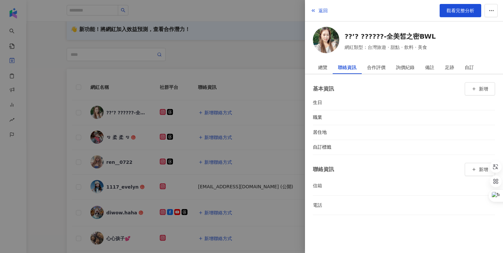
click at [245, 45] on div at bounding box center [251, 126] width 503 height 253
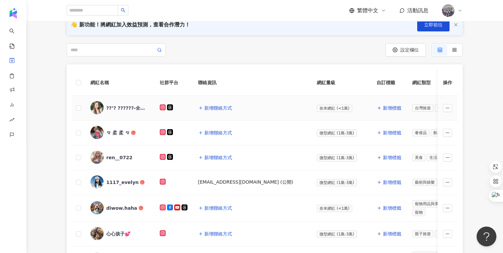
scroll to position [79, 0]
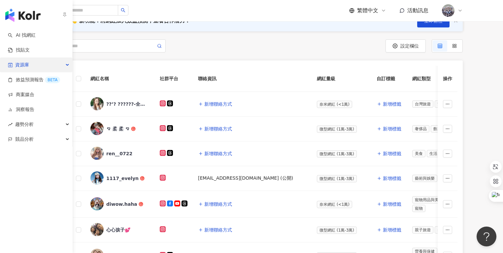
click at [37, 63] on div "資源庫" at bounding box center [36, 64] width 72 height 15
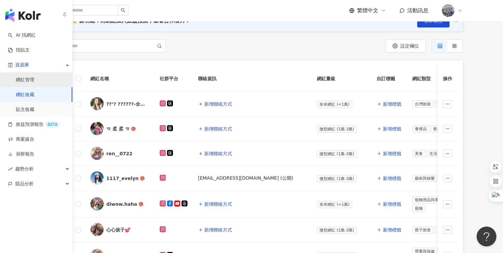
click at [34, 79] on link "網紅管理" at bounding box center [25, 80] width 18 height 7
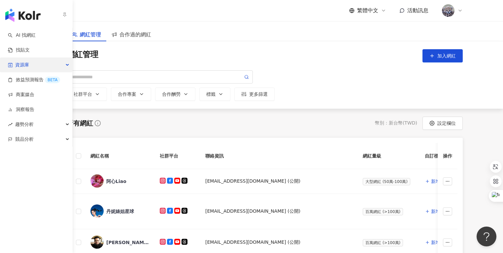
scroll to position [2, 0]
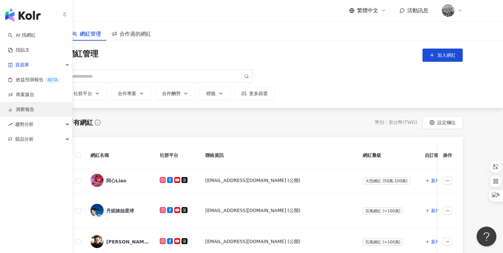
click at [29, 111] on link "洞察報告" at bounding box center [21, 109] width 26 height 7
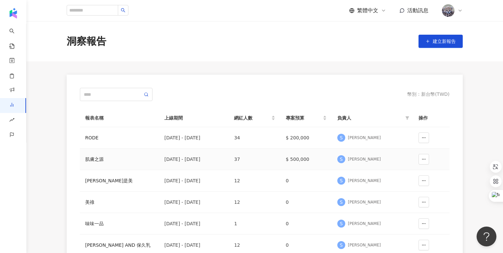
click at [102, 159] on div "肌膚之源" at bounding box center [119, 158] width 69 height 7
click at [441, 44] on span "建立新報告" at bounding box center [444, 41] width 23 height 5
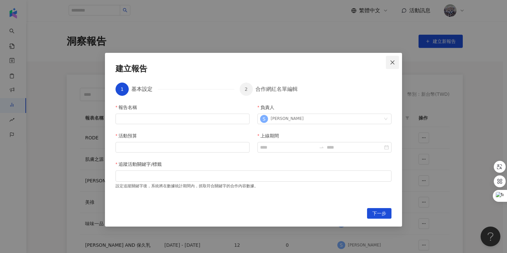
click at [393, 62] on icon "close" at bounding box center [392, 62] width 5 height 5
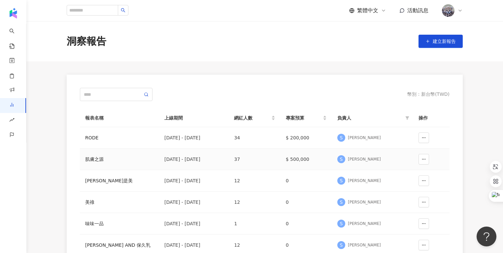
click at [112, 160] on div "肌膚之源" at bounding box center [119, 158] width 69 height 7
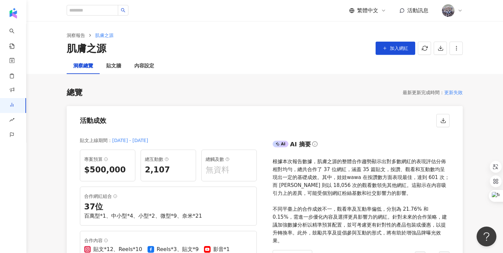
scroll to position [1, 0]
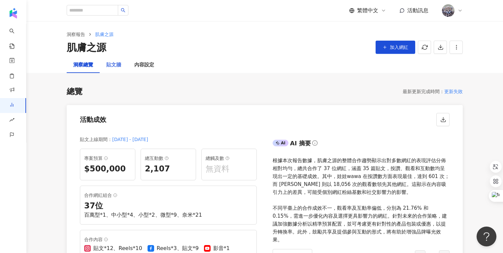
click at [117, 70] on div "貼文牆" at bounding box center [114, 65] width 28 height 16
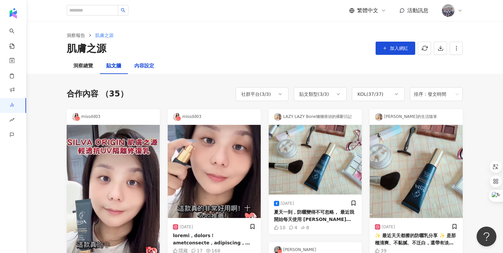
click at [148, 65] on div "內容設定" at bounding box center [144, 66] width 20 height 8
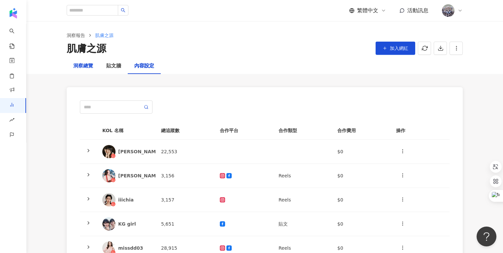
click at [87, 67] on div "洞察總覽" at bounding box center [83, 66] width 20 height 8
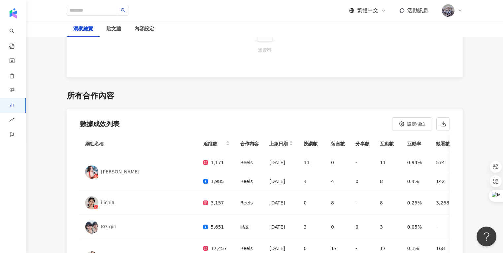
scroll to position [1524, 0]
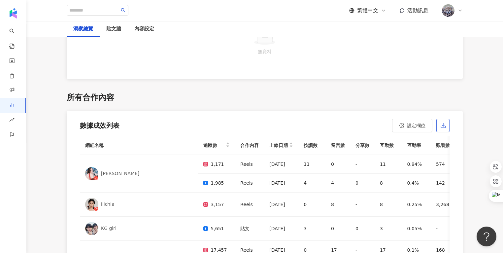
click at [446, 119] on button "button" at bounding box center [442, 125] width 13 height 13
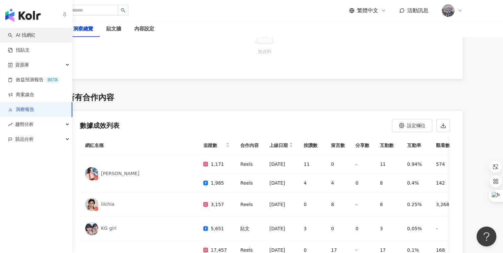
click at [28, 37] on link "AI 找網紅" at bounding box center [22, 35] width 28 height 7
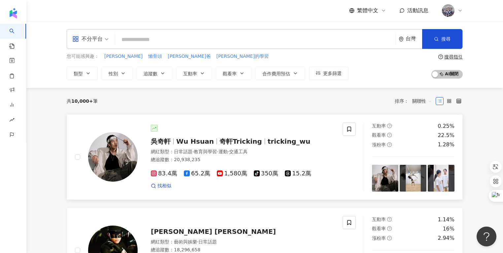
click at [169, 135] on div "吳奇軒 Wu Hsuan 奇軒Tricking tricking_wu 網紅類型 ： 日常話題 · 教育與學習 · 運動 · 交通工具 總追蹤數 ： 20,9…" at bounding box center [236, 157] width 197 height 64
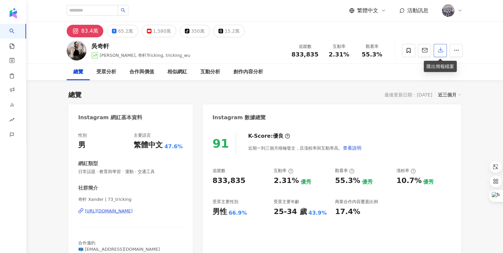
click at [440, 50] on icon "button" at bounding box center [441, 50] width 6 height 6
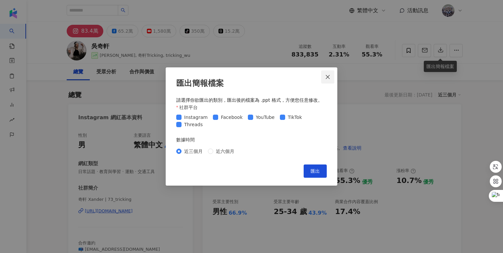
click at [326, 79] on icon "close" at bounding box center [327, 76] width 5 height 5
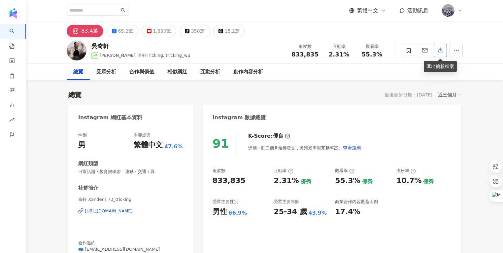
click at [441, 51] on icon "button" at bounding box center [441, 50] width 6 height 6
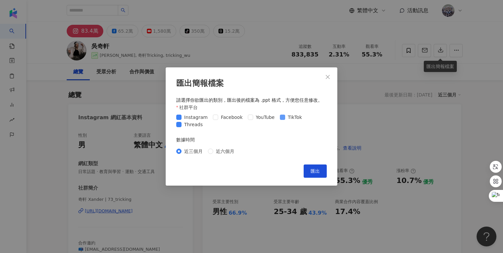
click at [280, 116] on span at bounding box center [282, 116] width 5 height 5
click at [314, 168] on span "匯出" at bounding box center [314, 170] width 9 height 5
click at [324, 78] on span "Close" at bounding box center [327, 76] width 13 height 5
